Goal: Check status

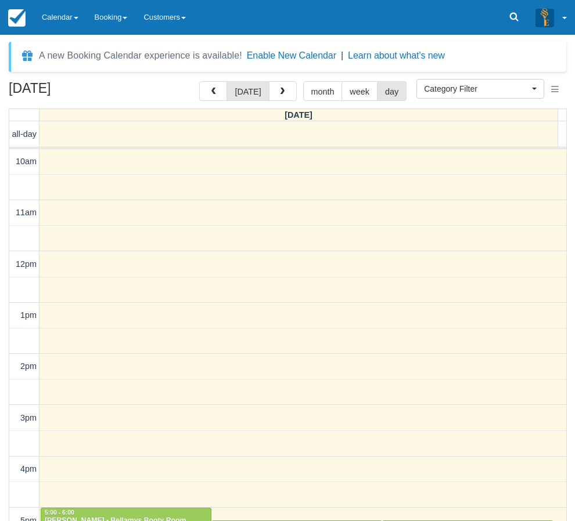
select select
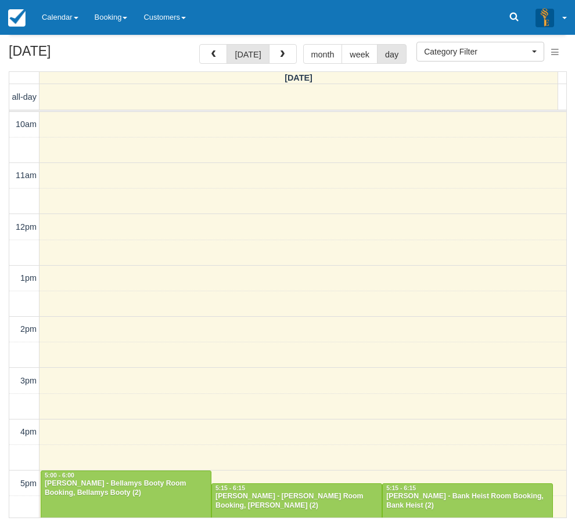
scroll to position [234, 0]
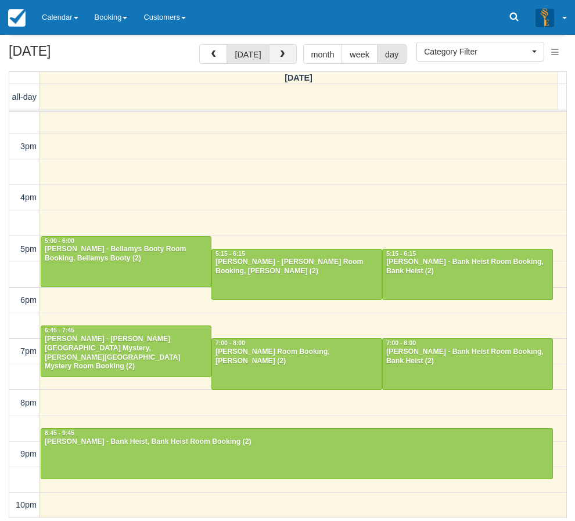
click at [277, 47] on button "button" at bounding box center [283, 54] width 28 height 20
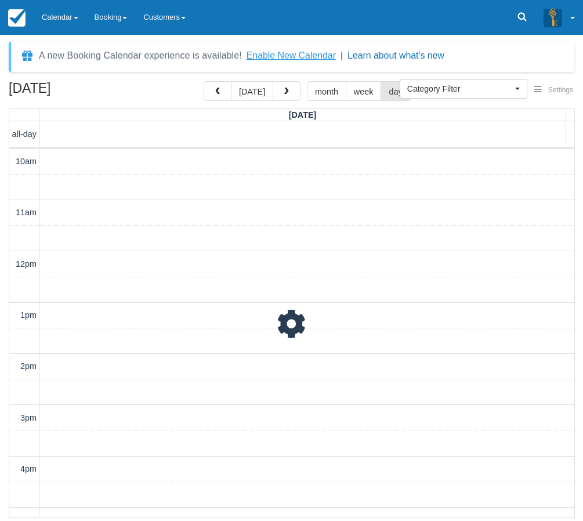
click at [258, 52] on button "Enable New Calendar" at bounding box center [291, 56] width 89 height 12
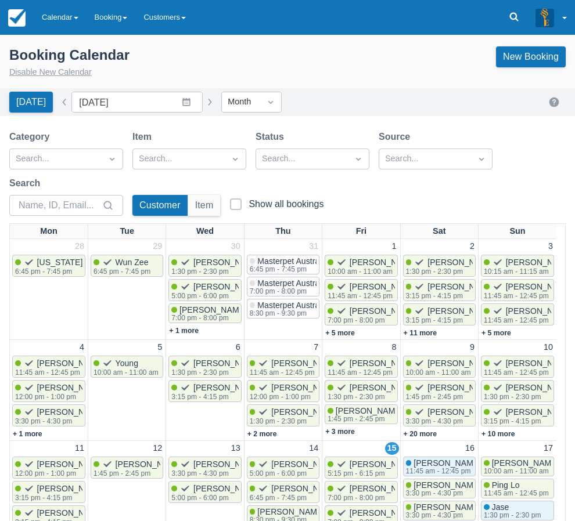
click at [51, 76] on button "Disable New Calendar" at bounding box center [50, 72] width 82 height 13
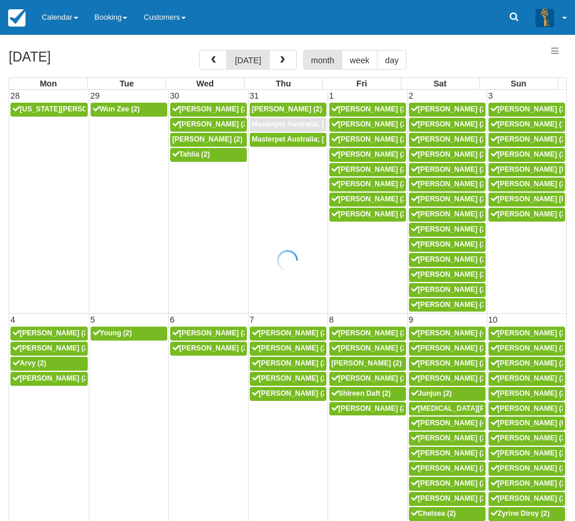
select select
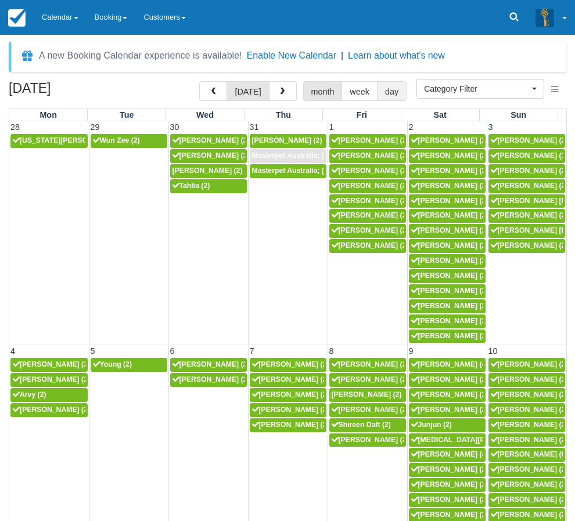
click at [380, 95] on button "day" at bounding box center [392, 91] width 30 height 20
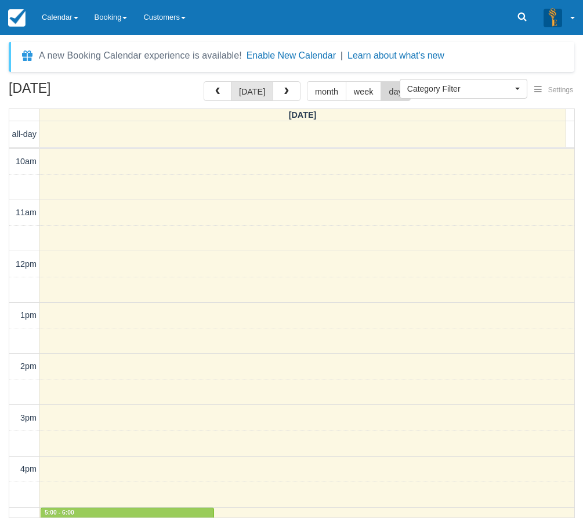
scroll to position [272, 0]
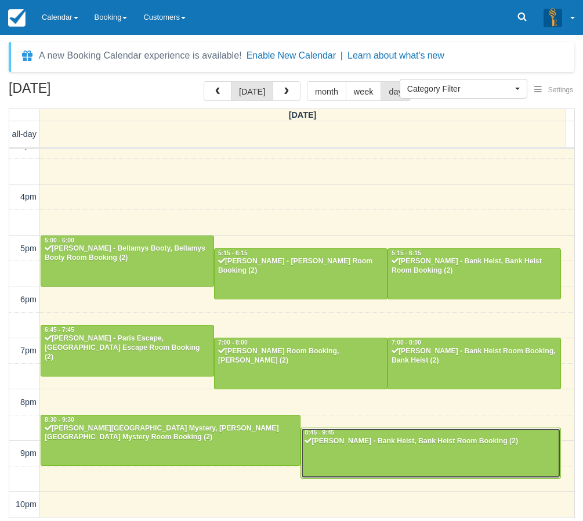
click at [341, 471] on div at bounding box center [430, 453] width 259 height 50
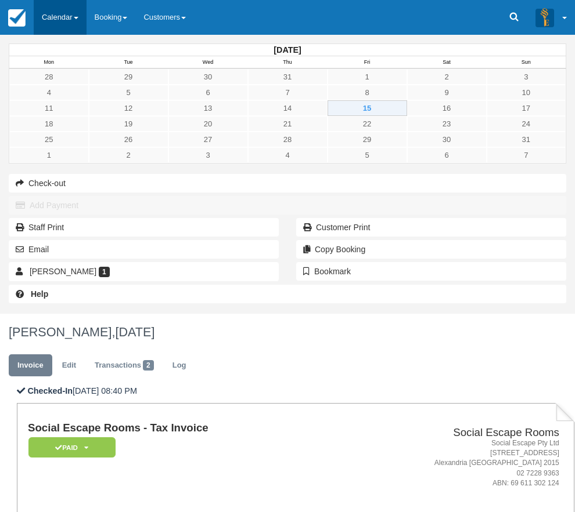
click at [48, 28] on link "Calendar" at bounding box center [60, 17] width 53 height 35
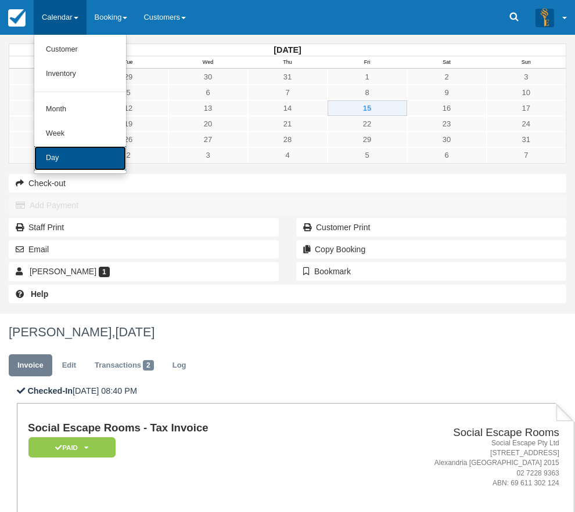
click at [66, 150] on link "Day" at bounding box center [80, 158] width 92 height 24
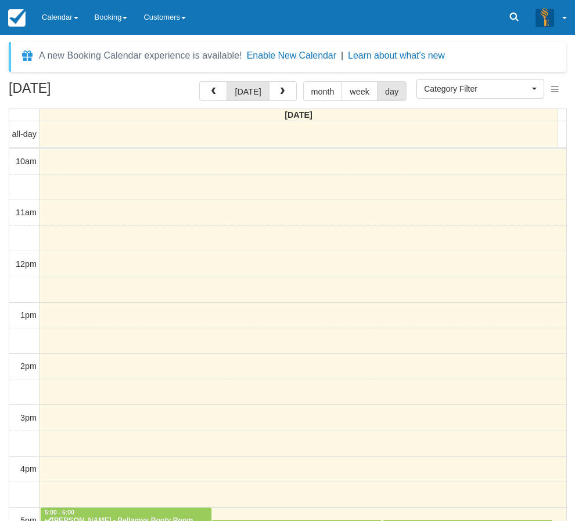
select select
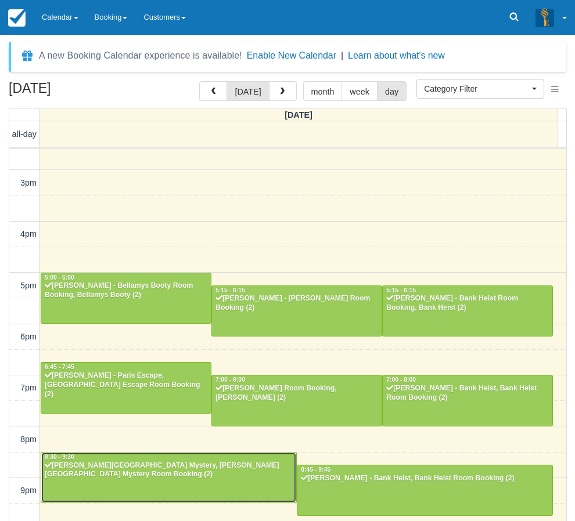
click at [144, 482] on div at bounding box center [168, 478] width 255 height 50
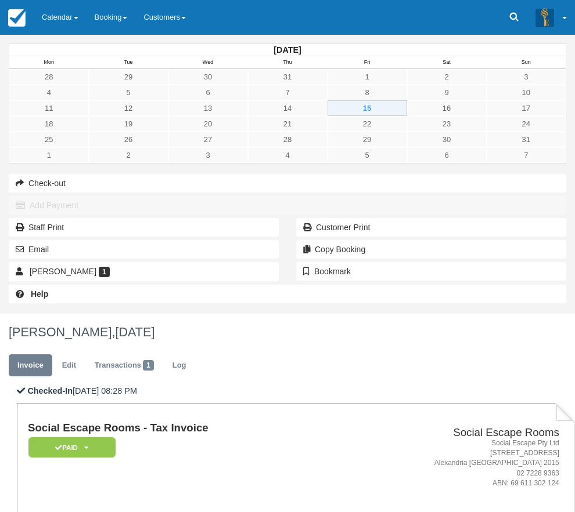
drag, startPoint x: 229, startPoint y: 233, endPoint x: 182, endPoint y: 241, distance: 47.7
copy strong "[PERSON_NAME]"
